Goal: Task Accomplishment & Management: Use online tool/utility

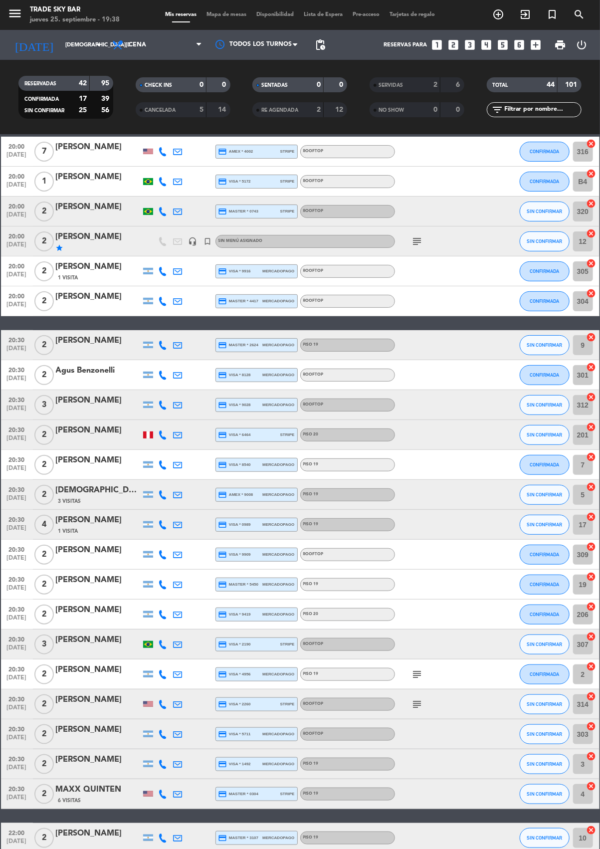
scroll to position [38, 0]
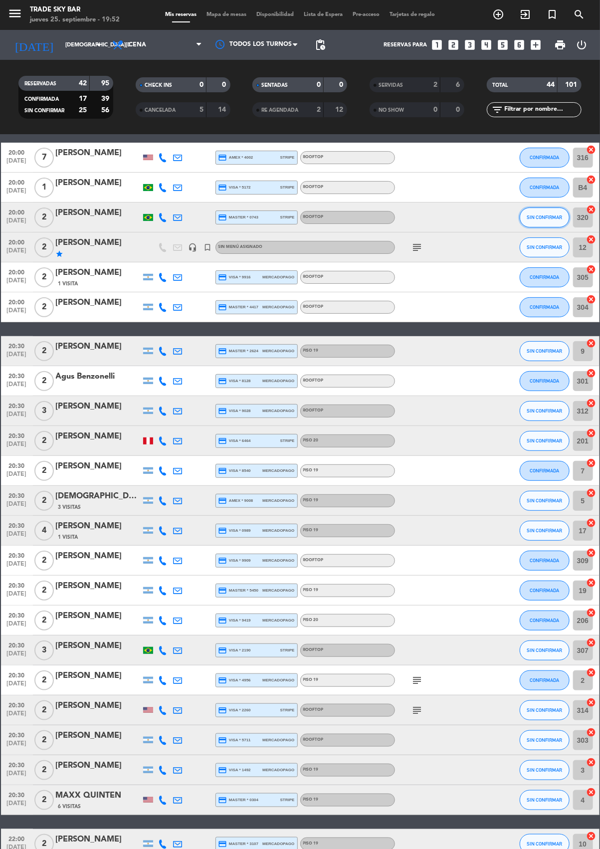
click at [543, 225] on button "SIN CONFIRMAR" at bounding box center [545, 218] width 50 height 20
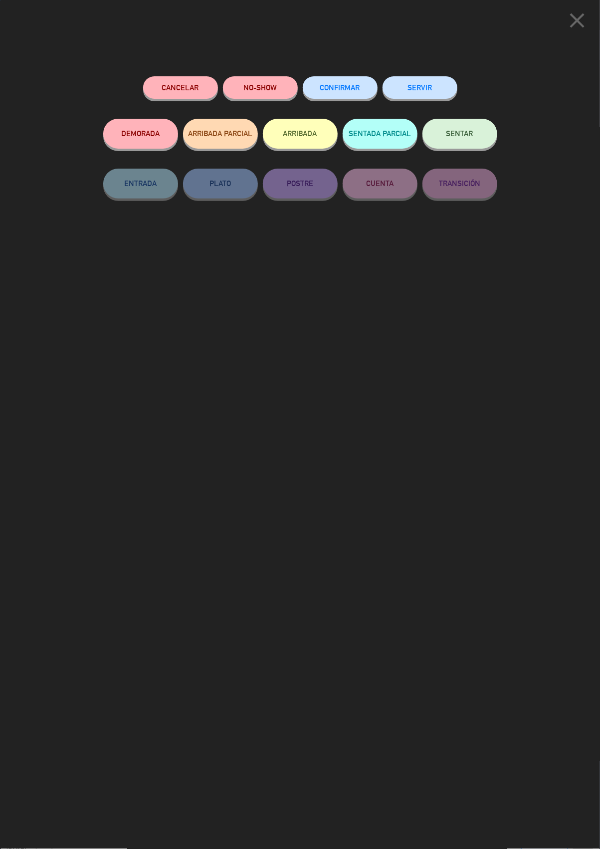
click at [430, 85] on button "SERVIR" at bounding box center [420, 87] width 75 height 22
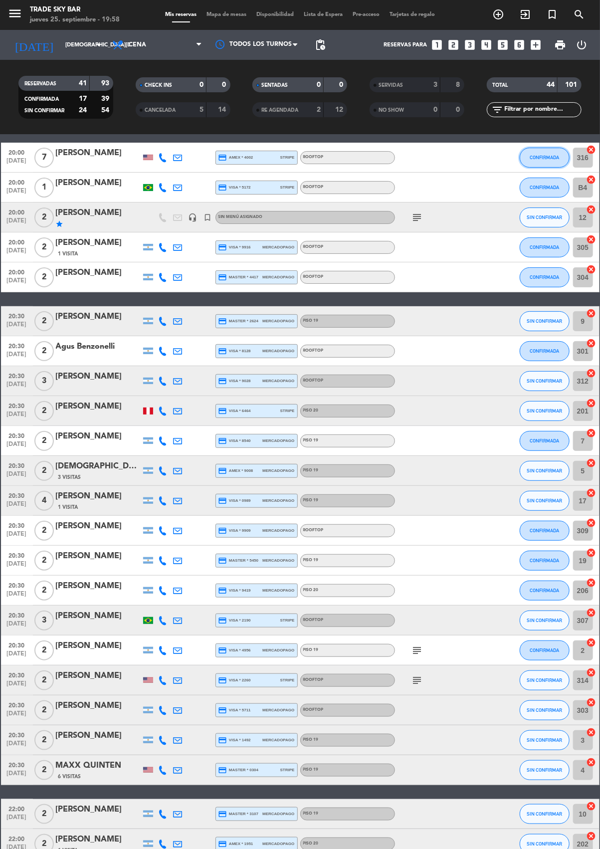
click at [536, 157] on span "CONFIRMADA" at bounding box center [544, 157] width 29 height 5
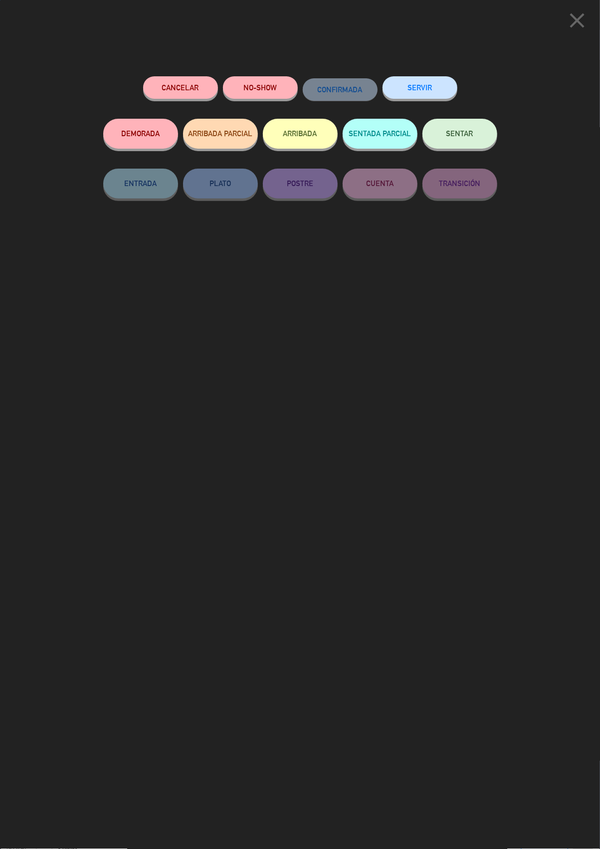
click at [421, 87] on button "SERVIR" at bounding box center [420, 87] width 75 height 22
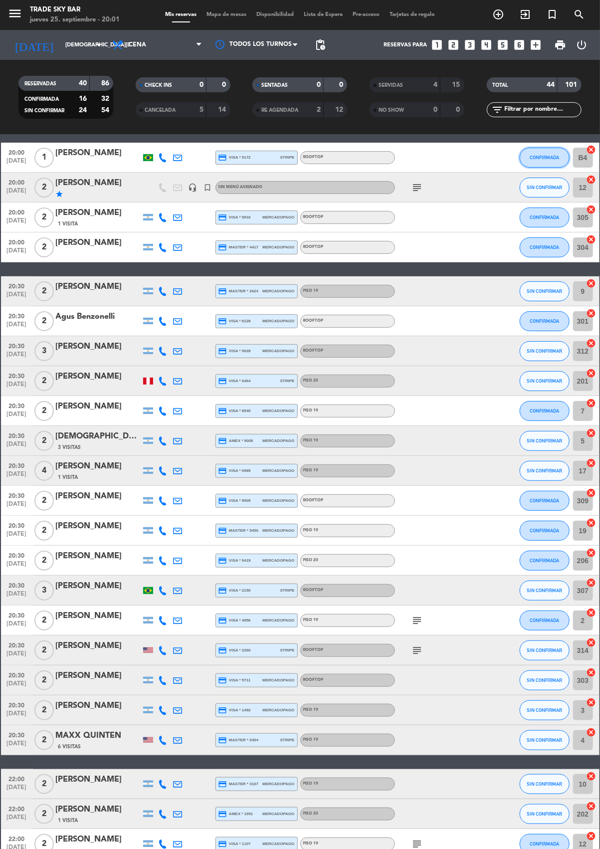
click at [546, 156] on span "CONFIRMADA" at bounding box center [544, 157] width 29 height 5
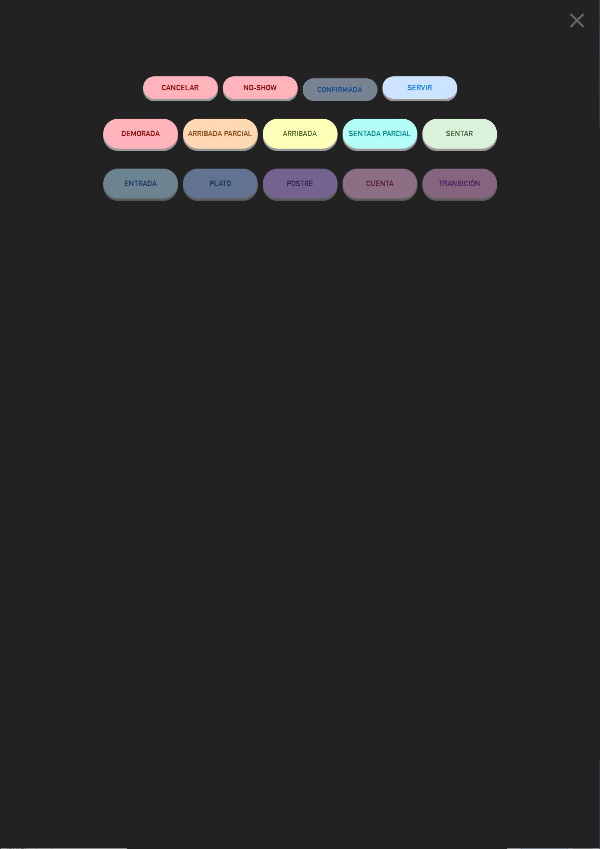
click at [426, 85] on button "SERVIR" at bounding box center [420, 87] width 75 height 22
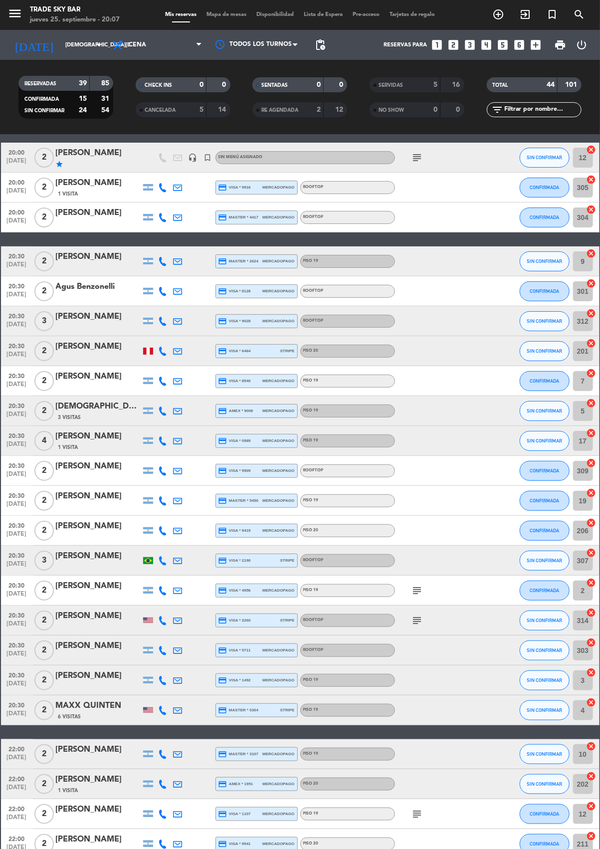
click at [415, 153] on icon "subject" at bounding box center [418, 158] width 12 height 12
click at [543, 360] on button "SIN CONFIRMAR" at bounding box center [545, 351] width 50 height 20
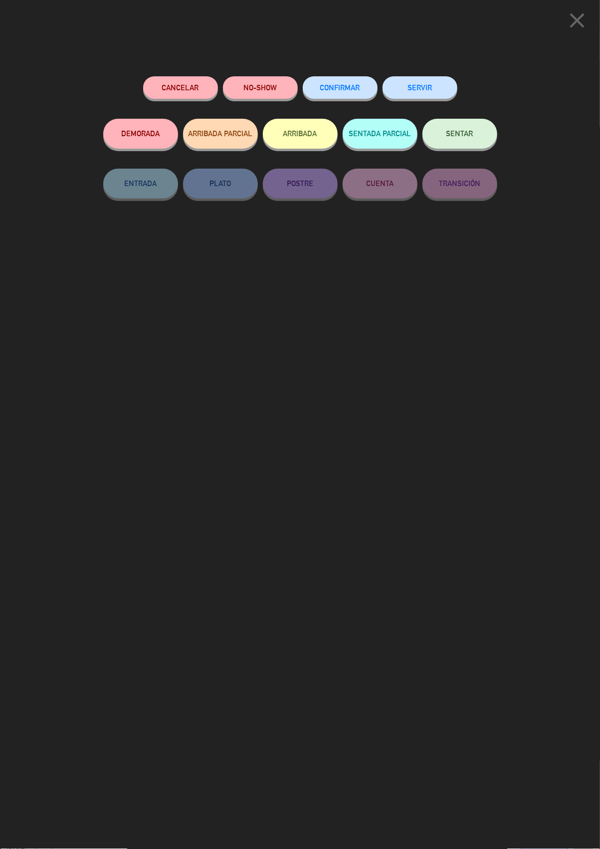
click at [429, 81] on button "SERVIR" at bounding box center [420, 87] width 75 height 22
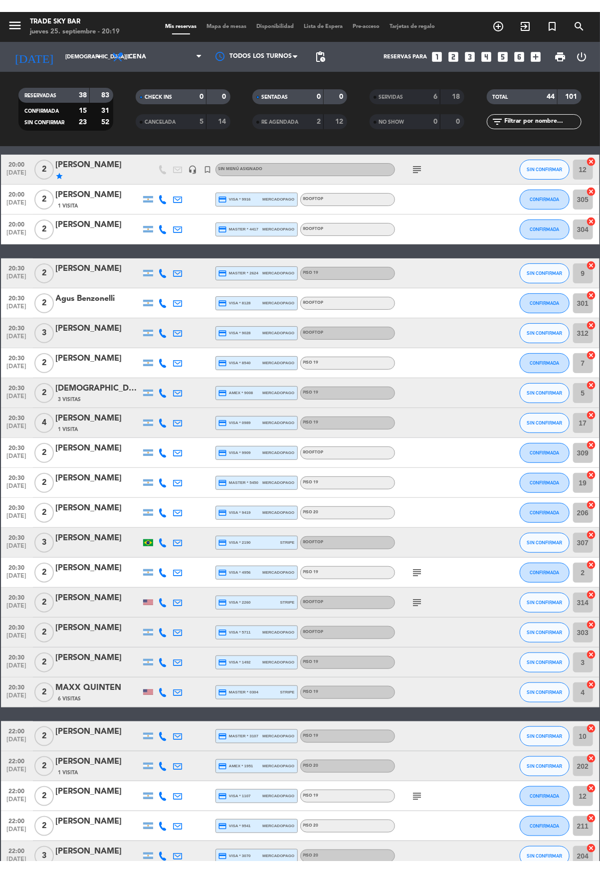
scroll to position [0, 0]
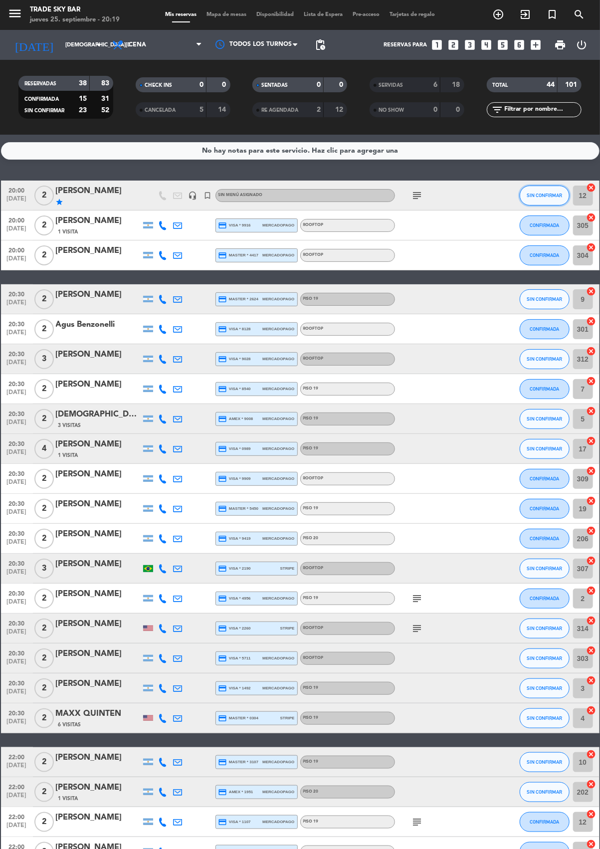
click at [544, 196] on span "SIN CONFIRMAR" at bounding box center [544, 195] width 35 height 5
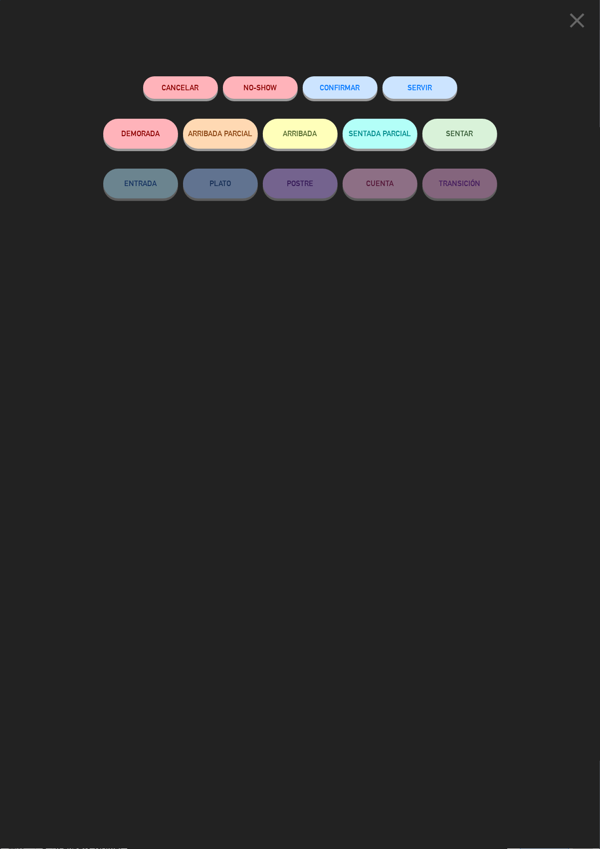
click at [430, 85] on button "SERVIR" at bounding box center [420, 87] width 75 height 22
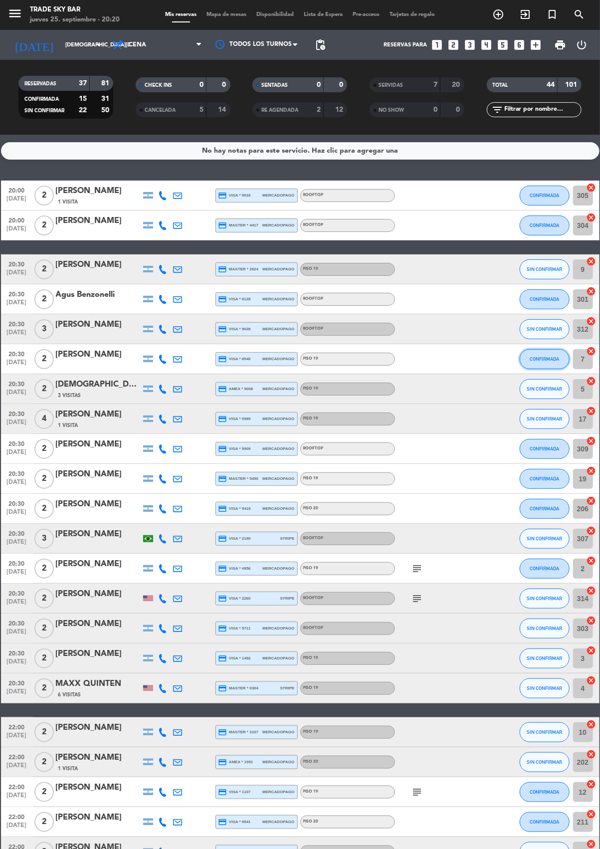
click at [541, 358] on span "CONFIRMADA" at bounding box center [544, 358] width 29 height 5
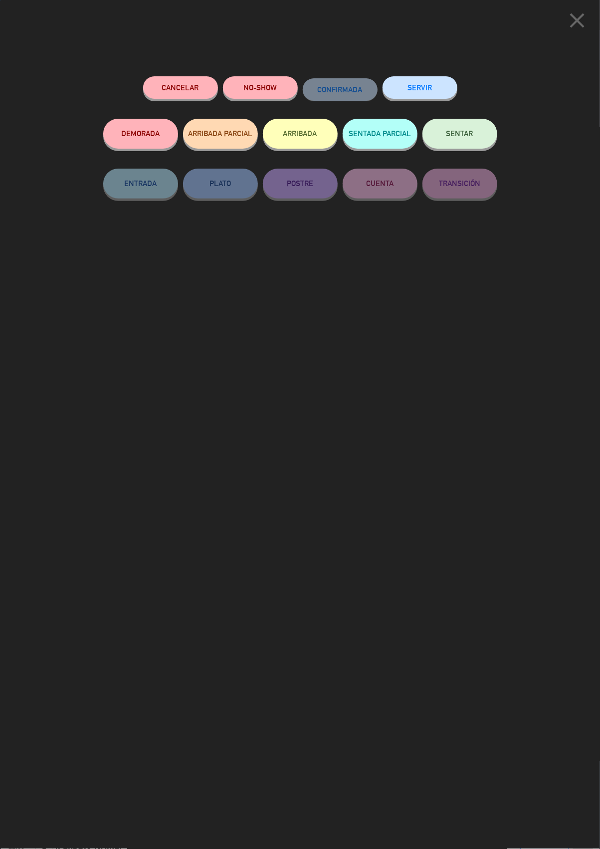
click at [422, 85] on button "SERVIR" at bounding box center [420, 87] width 75 height 22
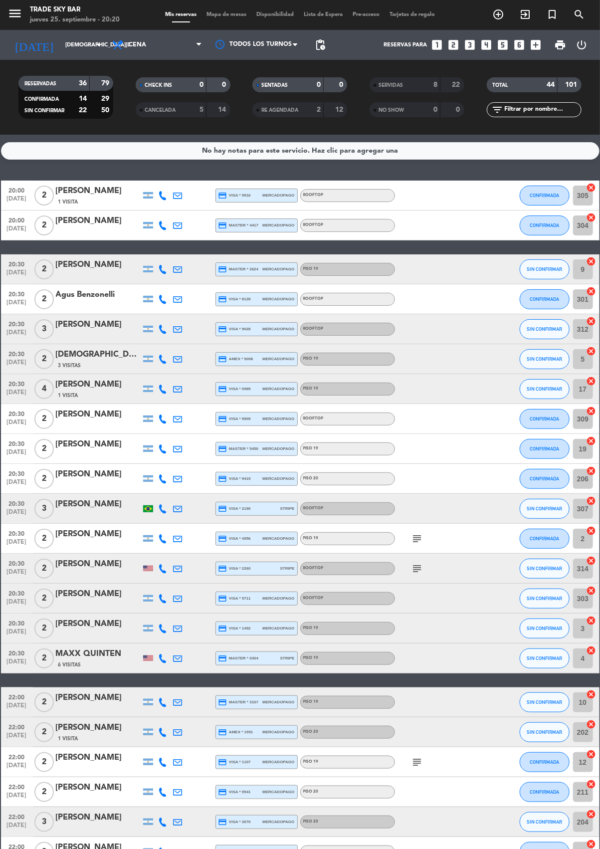
click at [95, 225] on div "[PERSON_NAME]" at bounding box center [98, 221] width 85 height 13
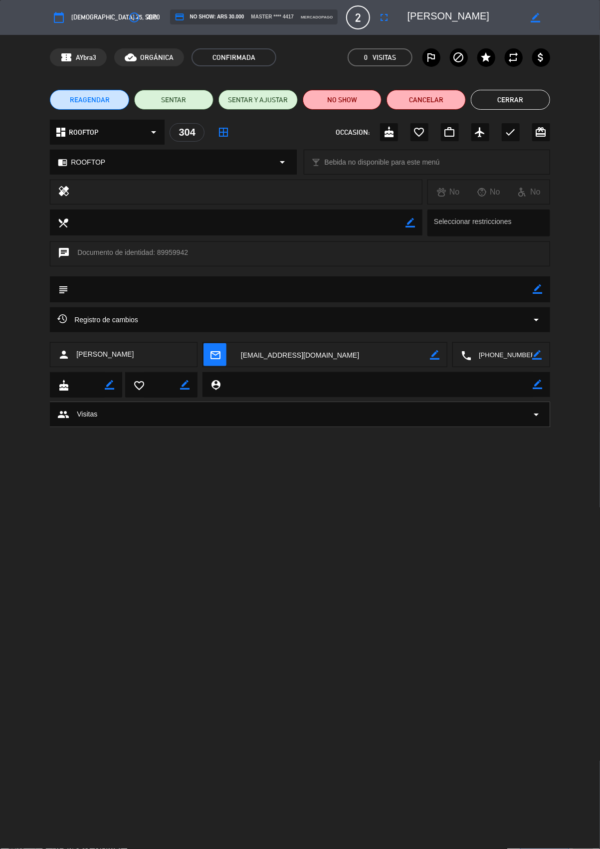
click at [516, 98] on button "Cerrar" at bounding box center [510, 100] width 79 height 20
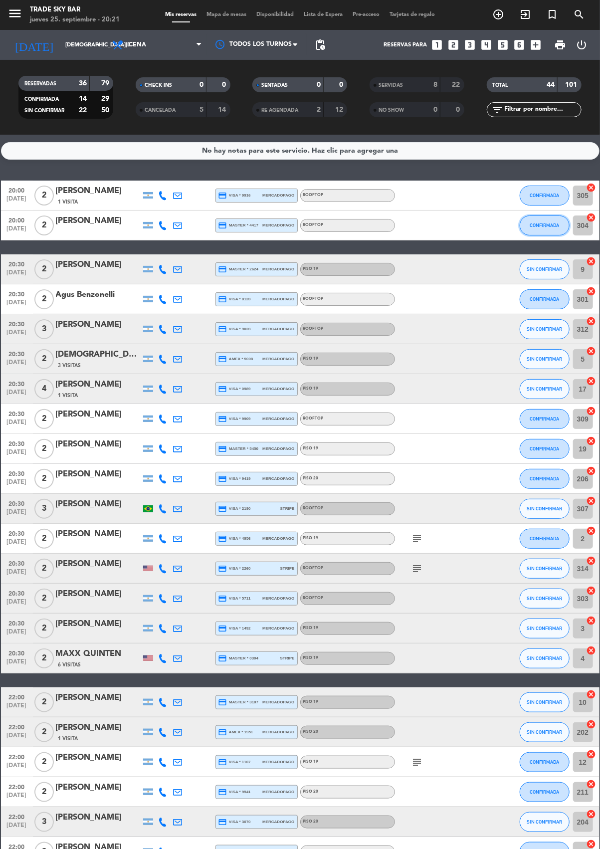
click at [540, 232] on button "CONFIRMADA" at bounding box center [545, 226] width 50 height 20
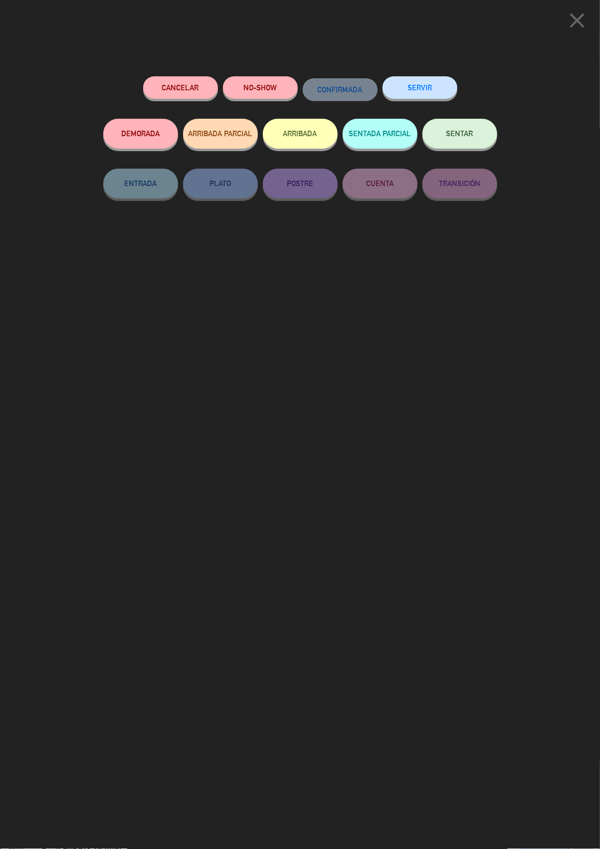
click at [441, 93] on button "SERVIR" at bounding box center [420, 87] width 75 height 22
